Goal: Information Seeking & Learning: Learn about a topic

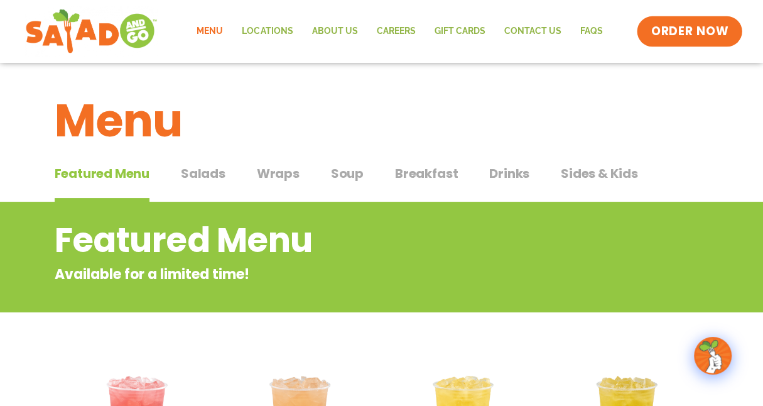
click at [667, 35] on span "ORDER NOW" at bounding box center [690, 31] width 78 height 16
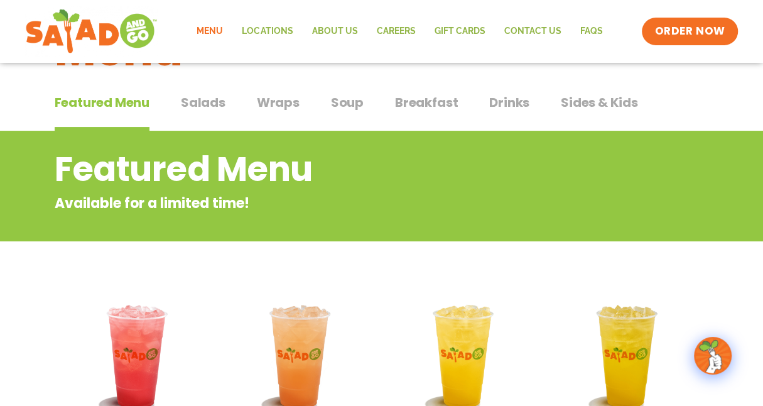
click at [280, 115] on button "Wraps Wraps" at bounding box center [278, 112] width 43 height 38
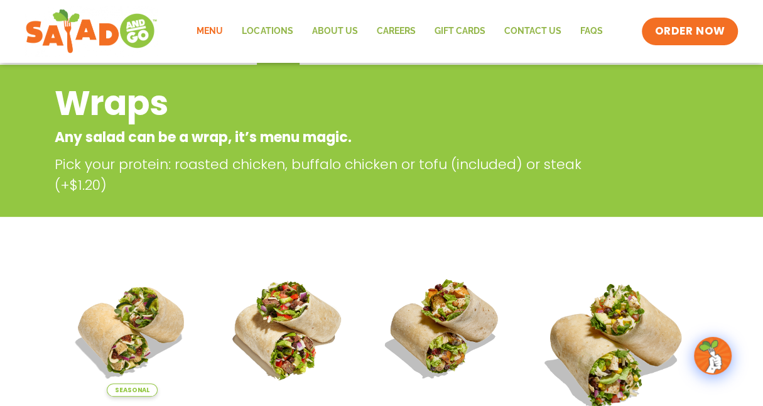
scroll to position [102, 0]
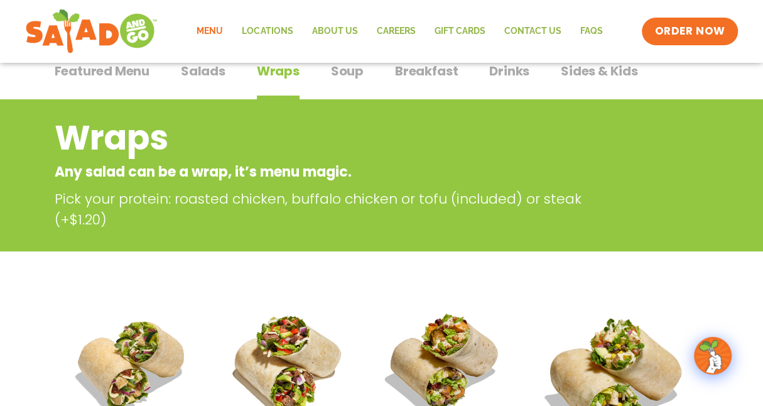
click at [203, 77] on span "Salads" at bounding box center [203, 71] width 45 height 19
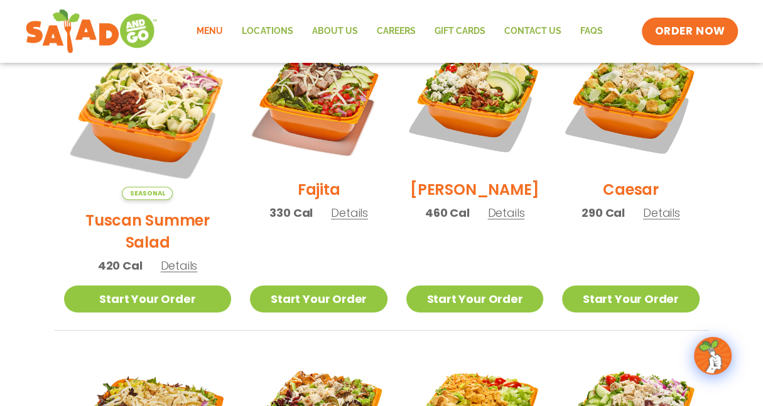
scroll to position [322, 0]
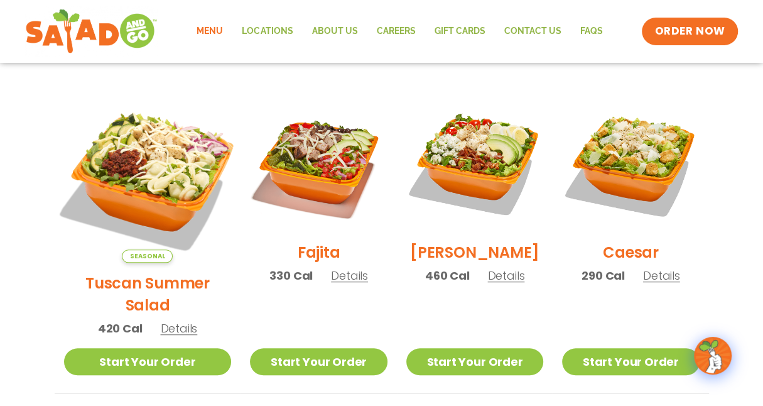
click at [136, 177] on img at bounding box center [147, 178] width 197 height 197
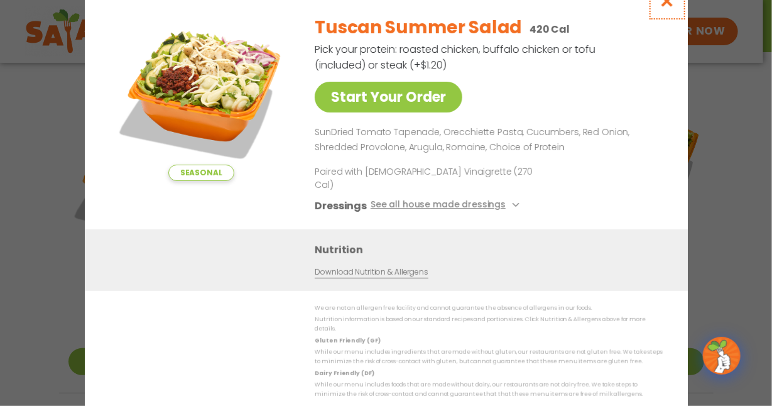
click at [672, 8] on icon "Close modal" at bounding box center [667, 0] width 16 height 13
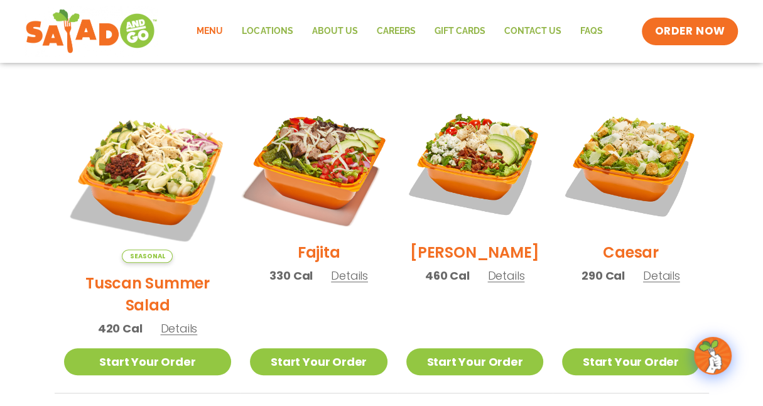
click at [306, 171] on img at bounding box center [318, 163] width 161 height 161
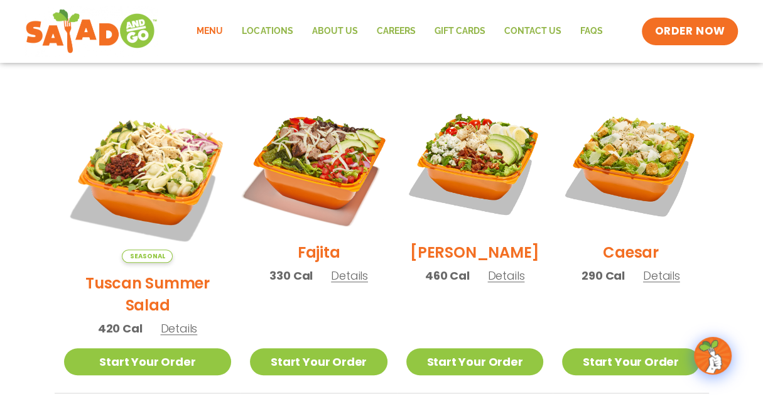
click at [311, 155] on img at bounding box center [318, 163] width 161 height 161
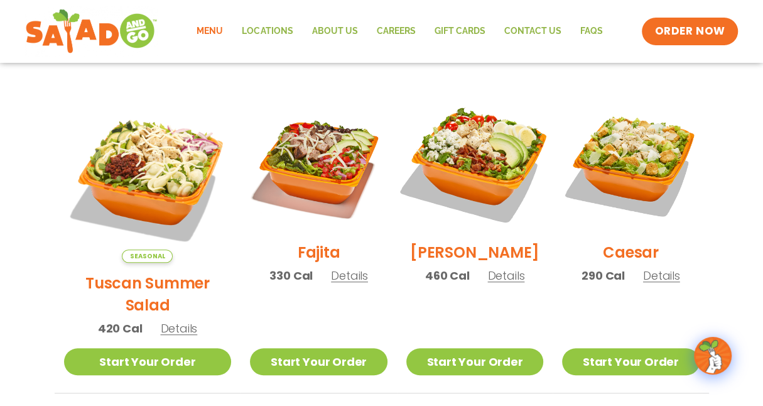
click at [468, 156] on img at bounding box center [474, 163] width 161 height 161
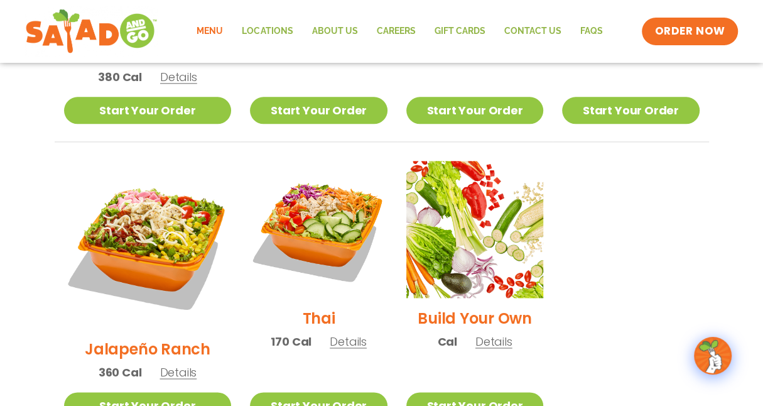
scroll to position [867, 0]
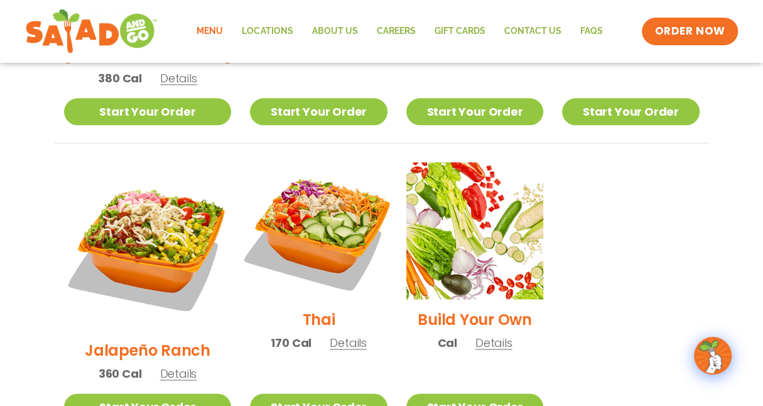
click at [311, 180] on img at bounding box center [318, 230] width 161 height 161
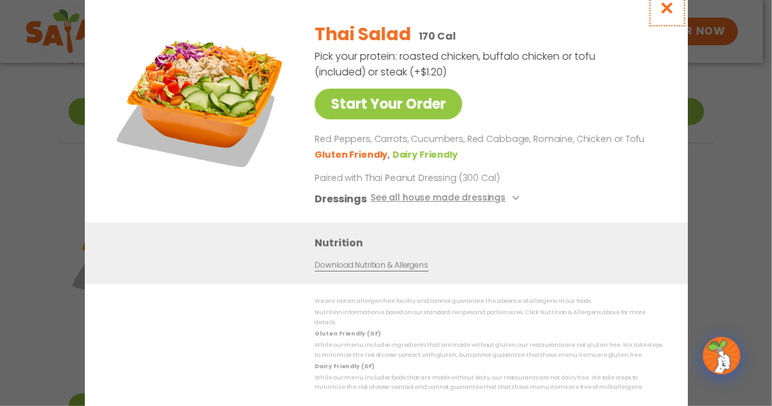
click at [669, 11] on icon "Close modal" at bounding box center [667, 7] width 16 height 13
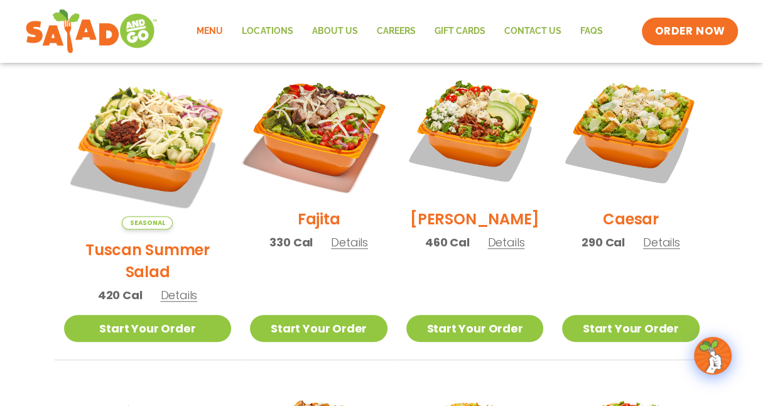
scroll to position [356, 0]
